Goal: Use online tool/utility: Utilize a website feature to perform a specific function

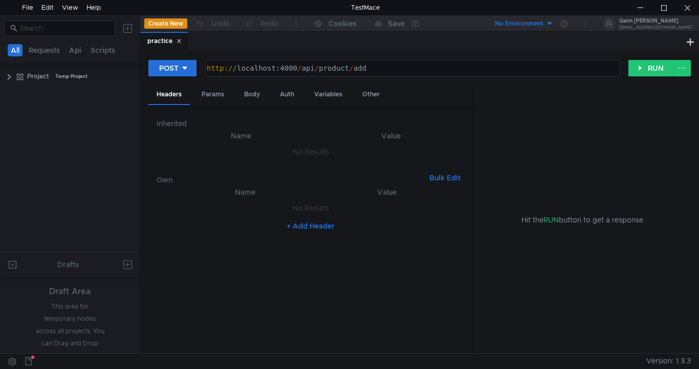
click at [255, 97] on div "Body" at bounding box center [252, 94] width 32 height 19
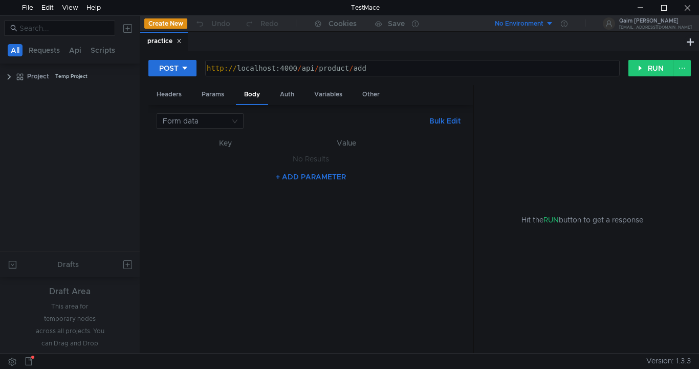
click at [177, 24] on button "Create New" at bounding box center [165, 23] width 43 height 10
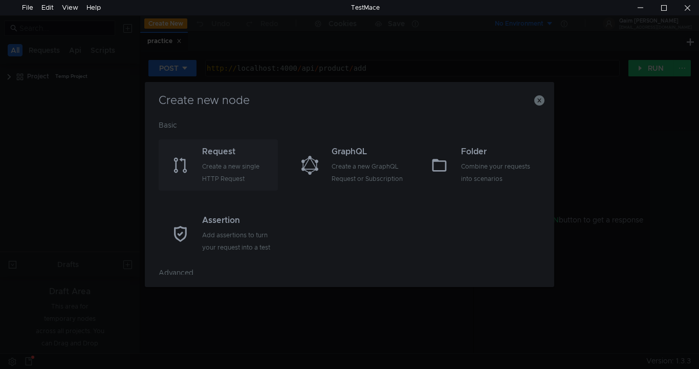
click at [218, 151] on div "Request" at bounding box center [238, 151] width 73 height 12
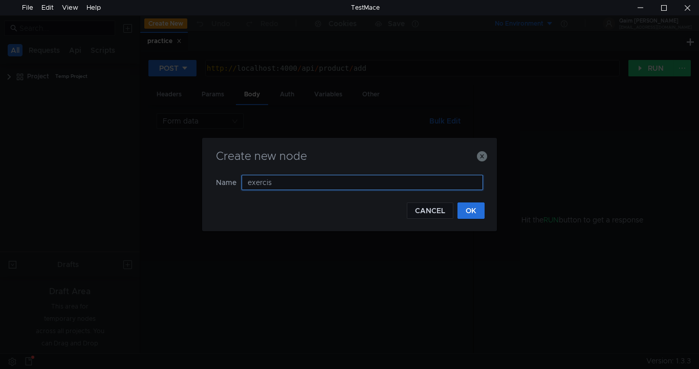
type input "exercise"
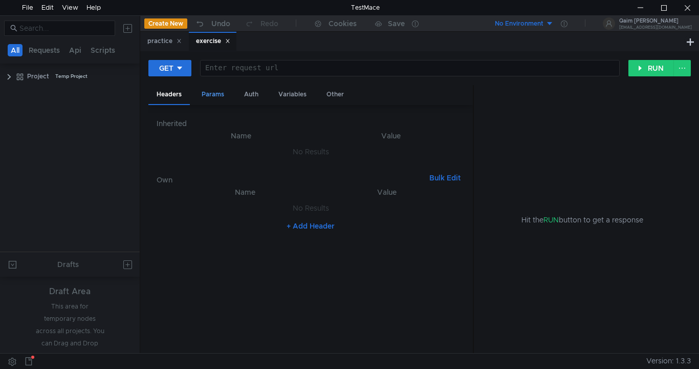
click at [218, 98] on div "Params" at bounding box center [213, 94] width 39 height 19
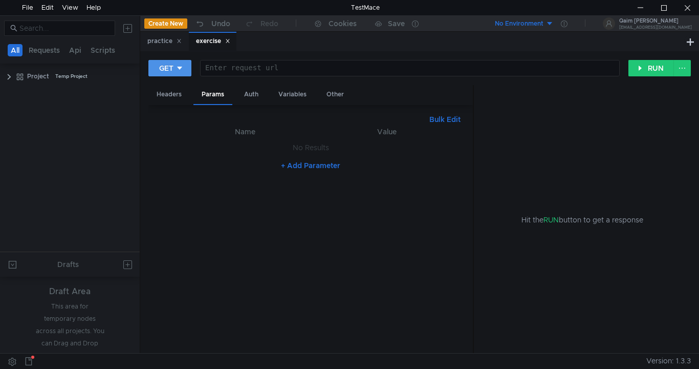
click at [186, 71] on button "GET" at bounding box center [169, 68] width 43 height 16
click at [166, 104] on li "POST" at bounding box center [170, 106] width 45 height 16
click at [261, 96] on div "Body" at bounding box center [252, 94] width 32 height 19
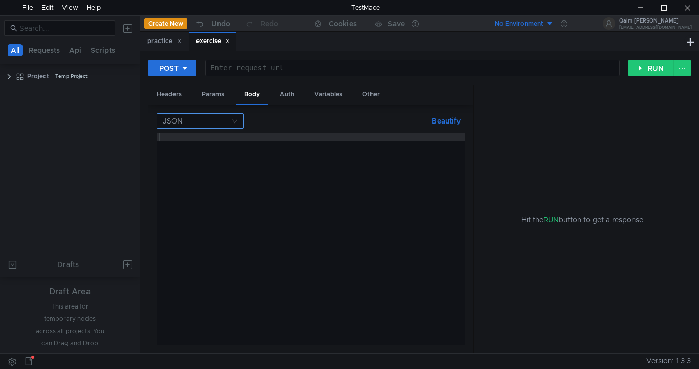
click at [220, 116] on input at bounding box center [197, 121] width 68 height 14
click at [200, 163] on nz-option-item "Form data" at bounding box center [200, 157] width 87 height 16
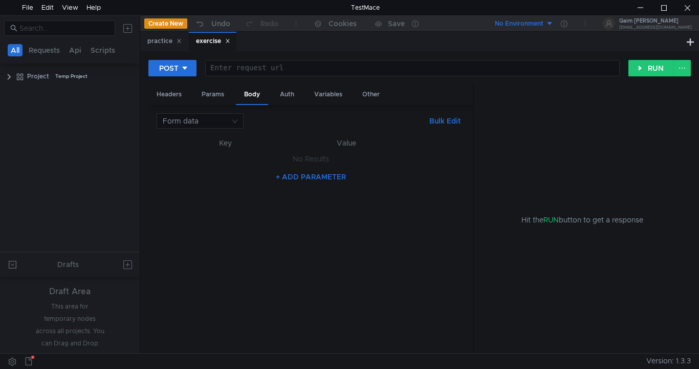
click at [220, 141] on th "Key" at bounding box center [225, 143] width 105 height 12
click at [227, 153] on td "No Results" at bounding box center [311, 158] width 308 height 19
click at [226, 147] on th "Key" at bounding box center [225, 143] width 105 height 12
click at [226, 144] on th "Key" at bounding box center [225, 143] width 105 height 12
click at [226, 141] on th "Key" at bounding box center [225, 143] width 105 height 12
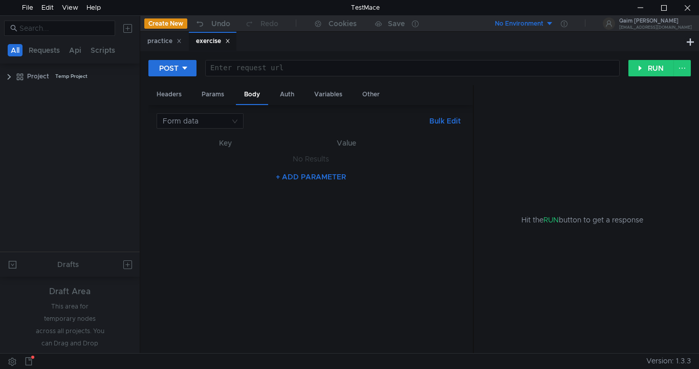
click at [310, 173] on button "+ ADD PARAMETER" at bounding box center [311, 176] width 78 height 12
click at [245, 160] on div at bounding box center [228, 169] width 88 height 25
type textarea "name"
click at [318, 168] on div at bounding box center [338, 169] width 125 height 25
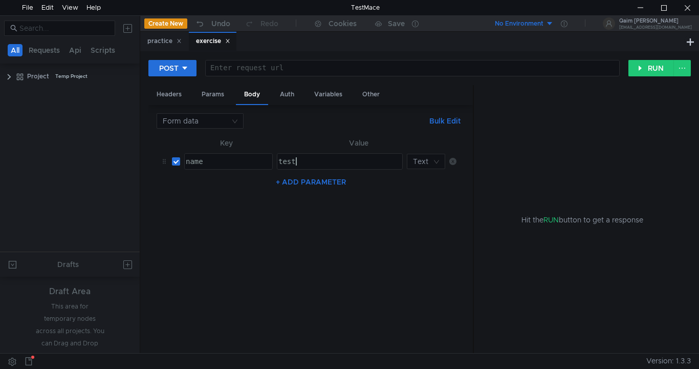
type textarea "test"
click at [259, 63] on div "Enter request url" at bounding box center [413, 67] width 414 height 15
drag, startPoint x: 301, startPoint y: 69, endPoint x: 188, endPoint y: 67, distance: 113.2
click at [188, 67] on div "POST htp://localhost/ htp: // localhost / ההההההההההההההההההההההההההההההההההההה…" at bounding box center [388, 67] width 480 height 17
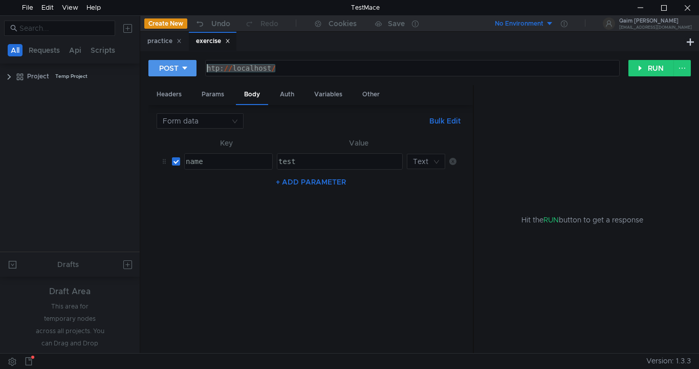
paste textarea "tp://localhost:4000"
click at [633, 69] on button "RUN" at bounding box center [652, 68] width 46 height 16
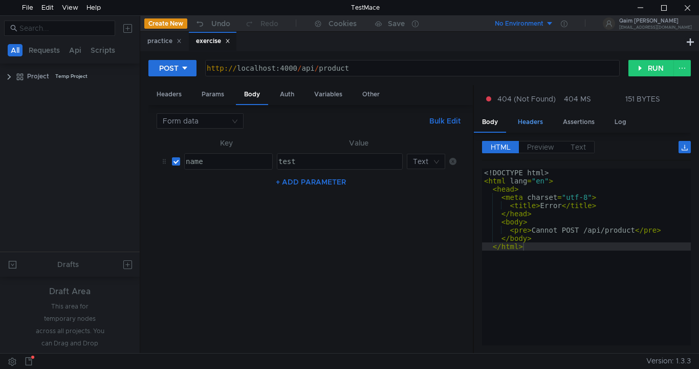
click at [517, 121] on div "Headers" at bounding box center [530, 122] width 41 height 19
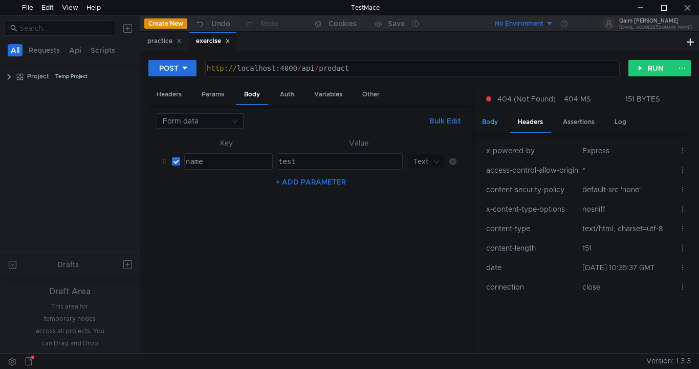
click at [495, 122] on div "Body" at bounding box center [490, 122] width 32 height 19
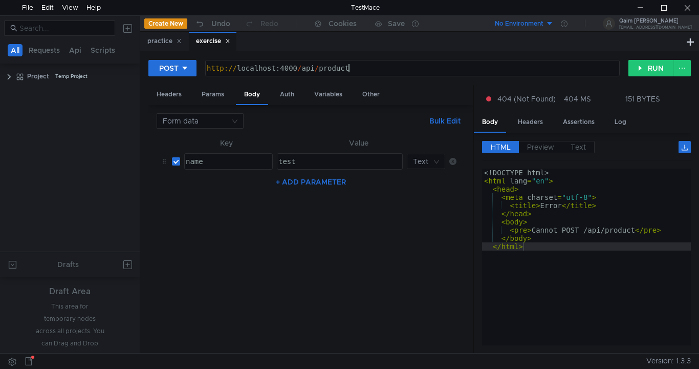
click at [417, 80] on div "POST [URL] http:// localhost:4000 / api / product ההההההההההההההההההההההההההההה…" at bounding box center [419, 72] width 543 height 26
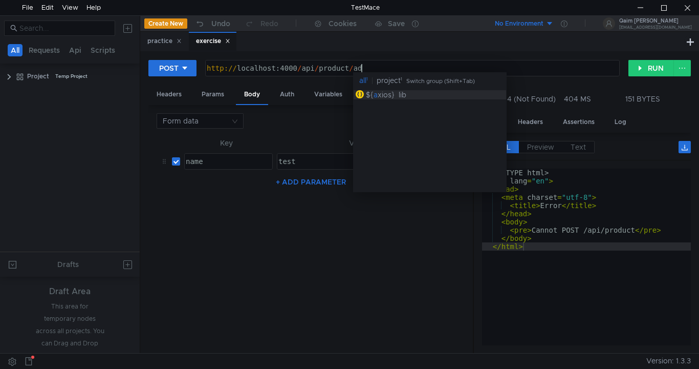
scroll to position [0, 11]
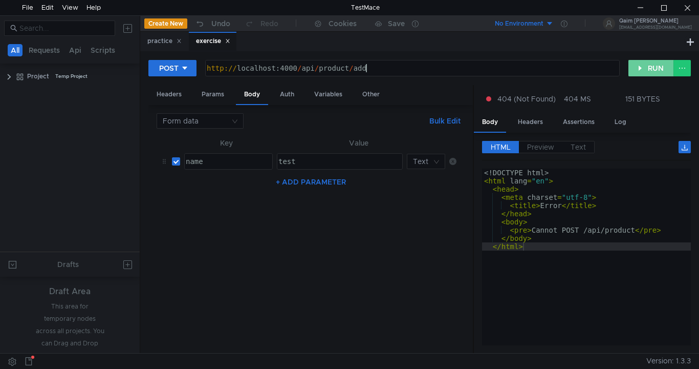
type textarea "[URL]"
click at [635, 67] on button "RUN" at bounding box center [652, 68] width 46 height 16
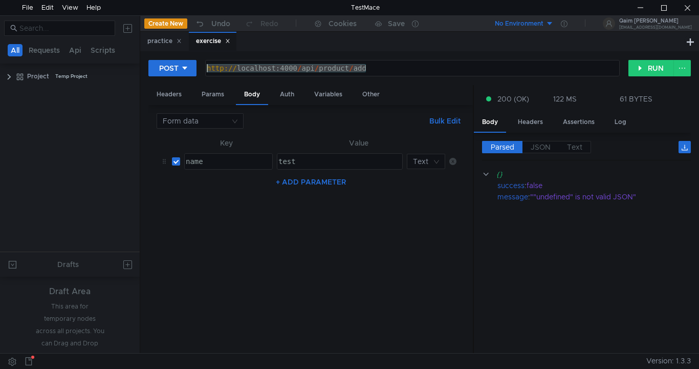
drag, startPoint x: 381, startPoint y: 73, endPoint x: 138, endPoint y: 51, distance: 243.7
click at [138, 51] on as-split "All Requests Api Scripts Project Temp Project Drafts Draft Area This area for t…" at bounding box center [349, 183] width 699 height 337
click at [343, 115] on div "Form data Bulk Edit" at bounding box center [311, 120] width 308 height 15
click at [338, 115] on div "Form data Bulk Edit" at bounding box center [311, 120] width 308 height 15
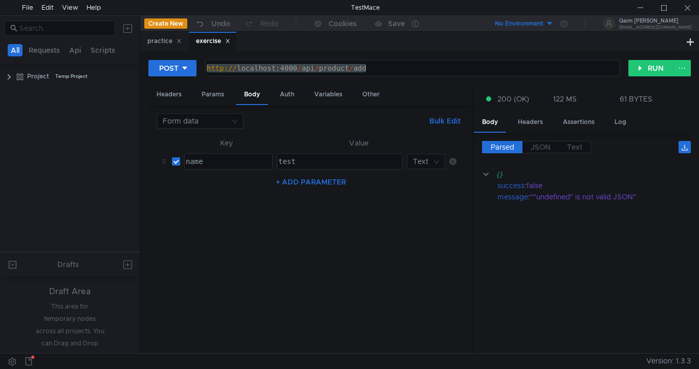
scroll to position [0, 1]
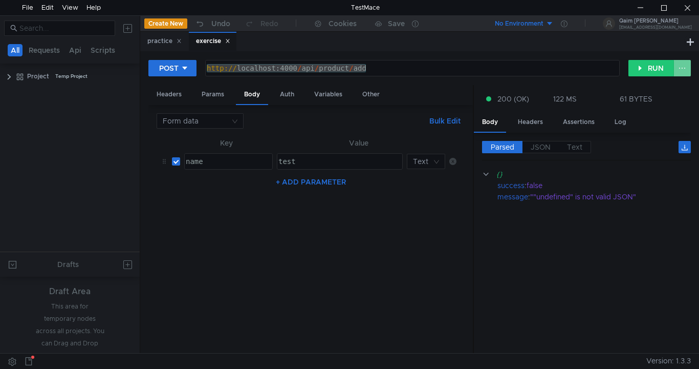
click at [677, 70] on button at bounding box center [682, 68] width 17 height 16
click at [339, 256] on div at bounding box center [349, 184] width 699 height 369
click at [694, 7] on div at bounding box center [688, 7] width 24 height 15
